Goal: Task Accomplishment & Management: Complete application form

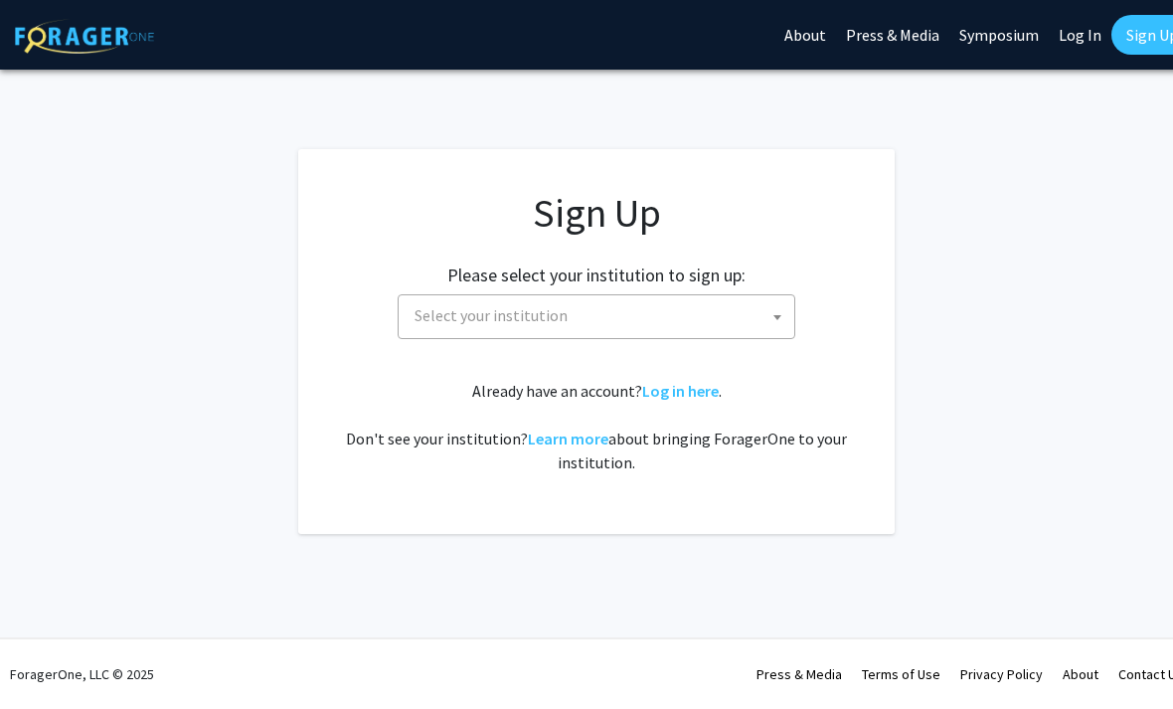
click at [605, 328] on span "Select your institution" at bounding box center [601, 315] width 388 height 41
type input "p"
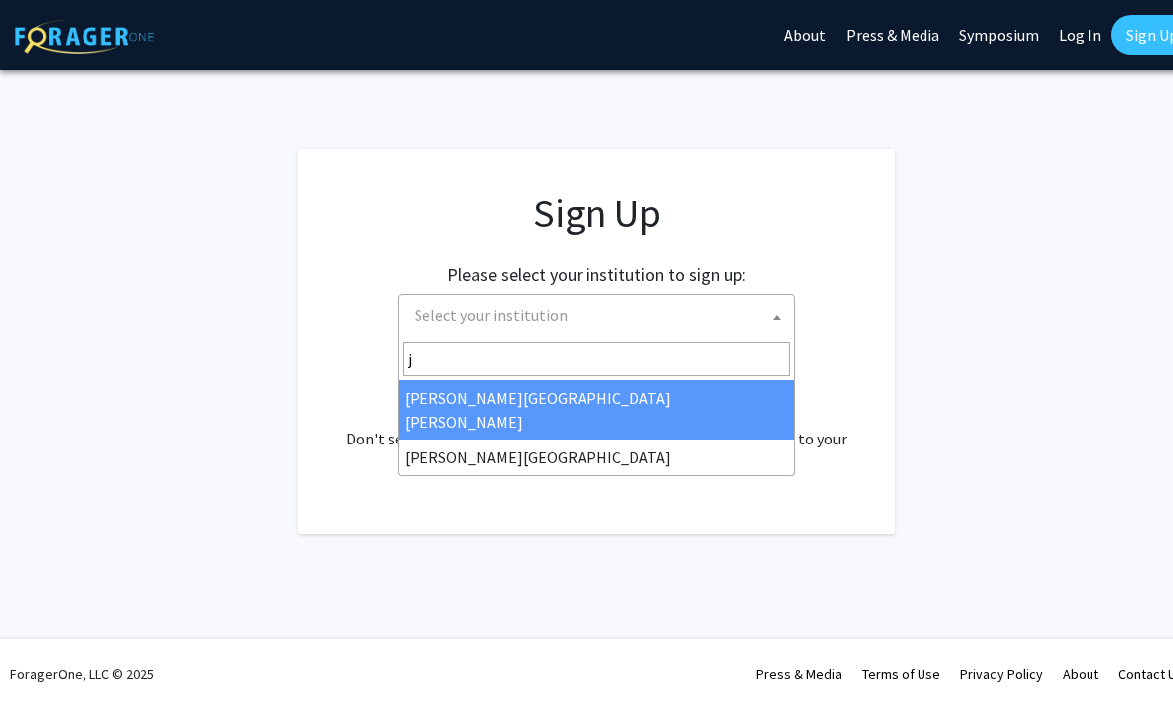
type input "jo"
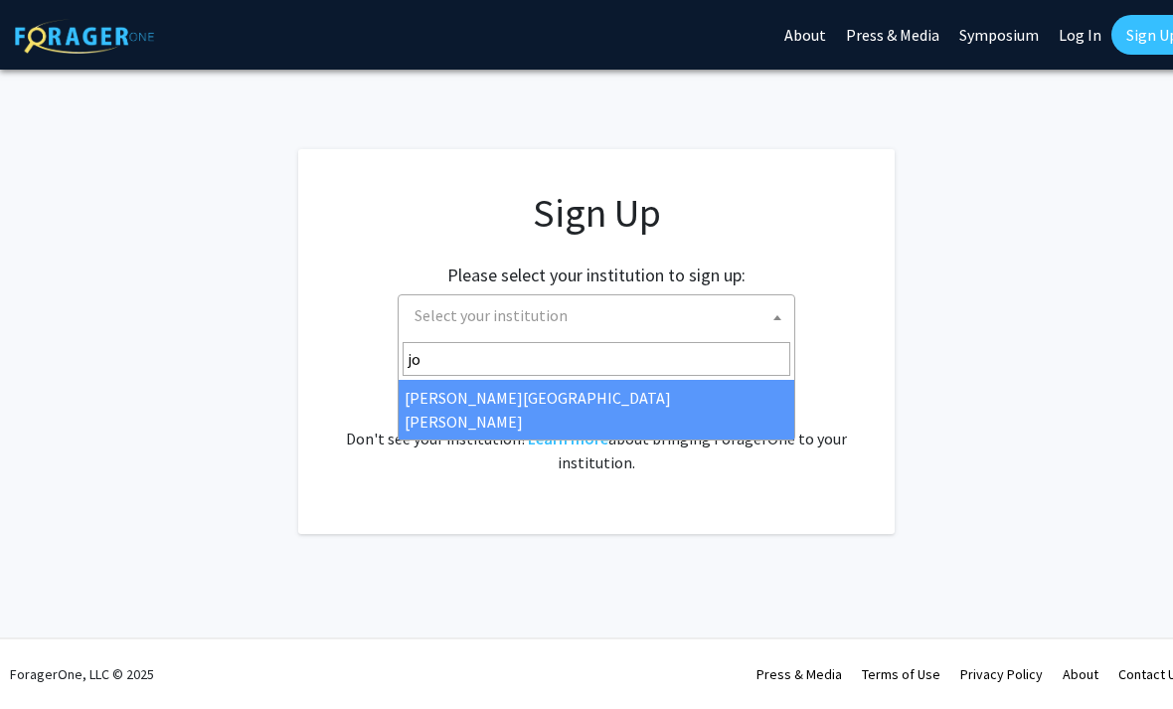
select select "1"
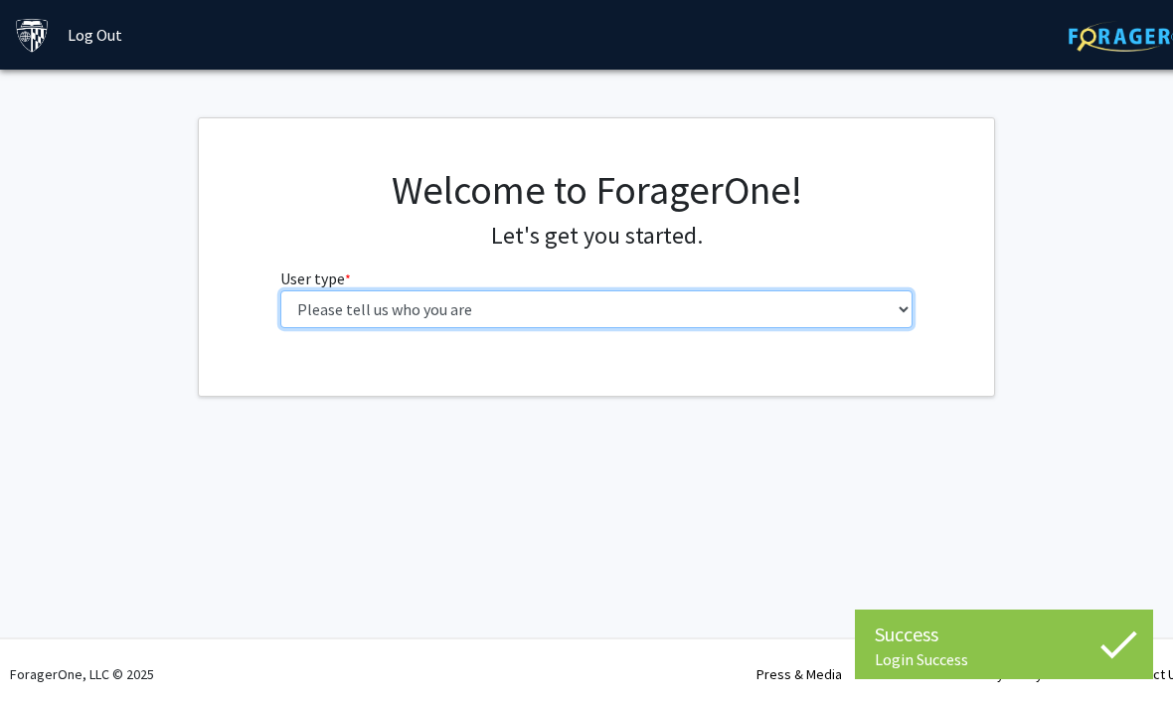
click at [777, 300] on select "Please tell us who you are Undergraduate Student Master's Student Doctoral Cand…" at bounding box center [596, 309] width 633 height 38
select select "2: masters"
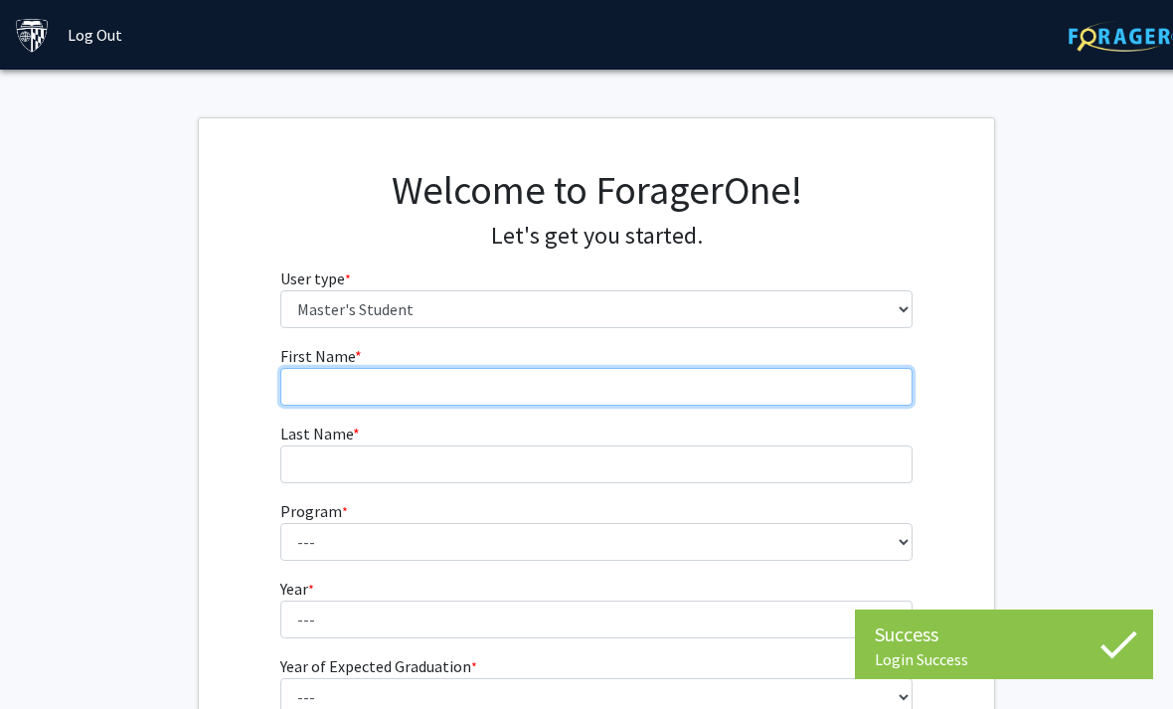
click at [624, 402] on input "First Name * required" at bounding box center [596, 387] width 633 height 38
